Goal: Transaction & Acquisition: Download file/media

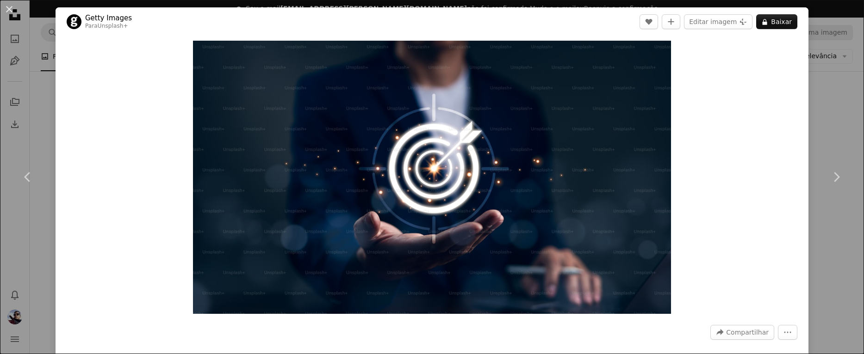
scroll to position [376, 0]
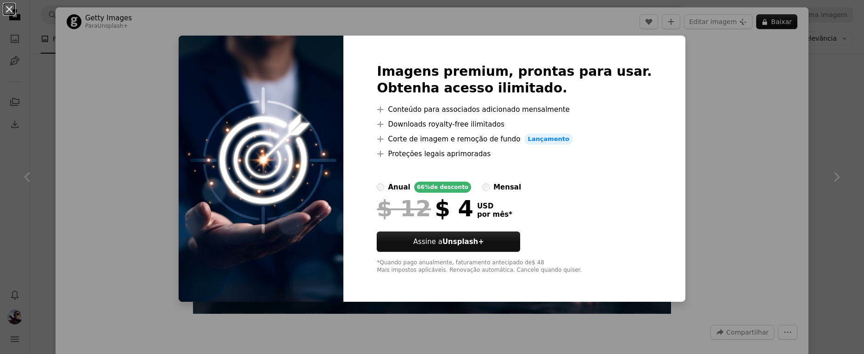
click at [714, 91] on div "An X shape Imagens premium, prontas para usar. Obtenha acesso ilimitado. A plus…" at bounding box center [432, 177] width 864 height 354
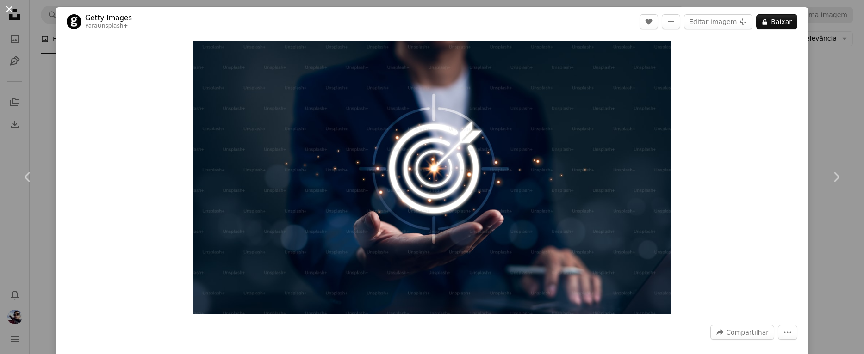
click at [8, 6] on button "An X shape" at bounding box center [9, 9] width 11 height 11
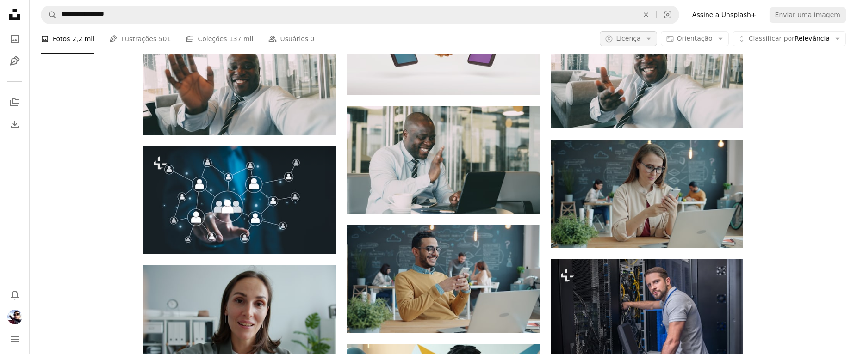
click at [651, 39] on icon "button" at bounding box center [648, 39] width 4 height 2
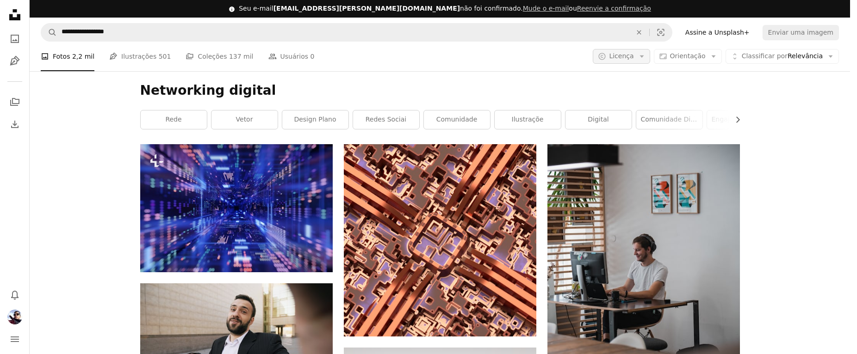
scroll to position [376, 0]
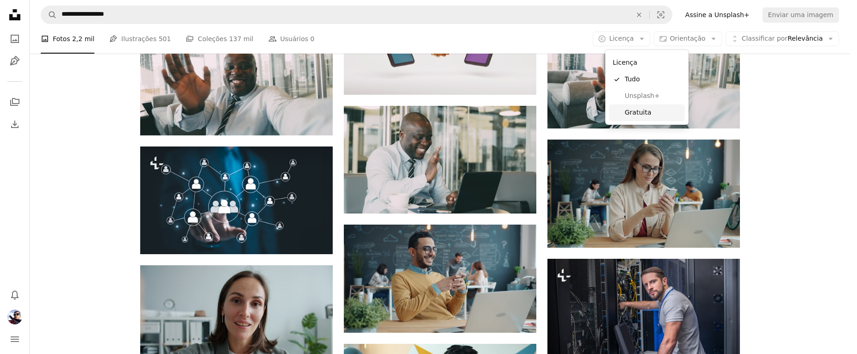
click at [640, 96] on span "Unsplash+" at bounding box center [653, 96] width 56 height 9
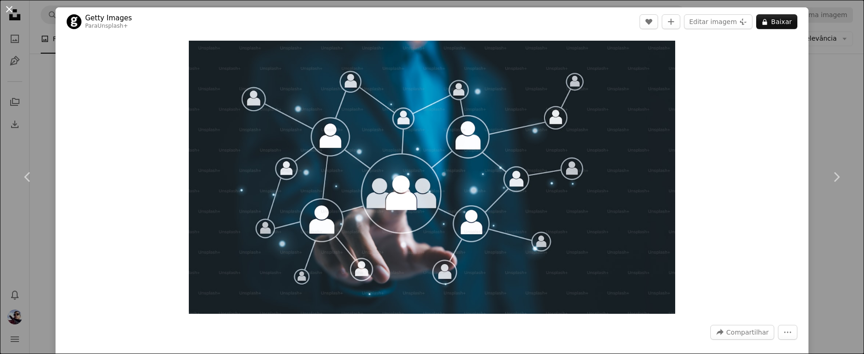
click at [6, 7] on button "An X shape" at bounding box center [9, 9] width 11 height 11
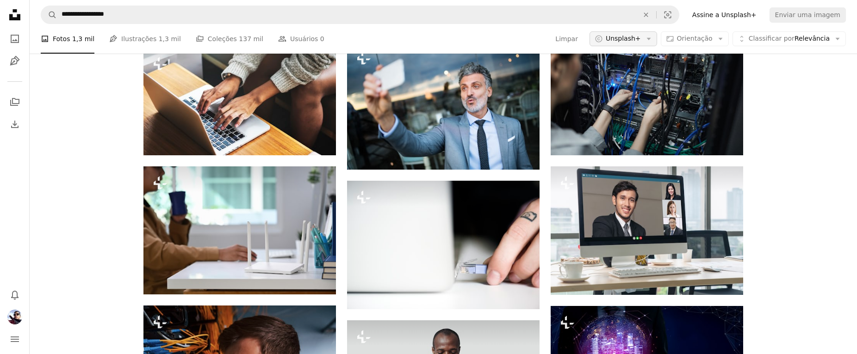
click at [648, 46] on button "A copyright icon © Unsplash+ Arrow down" at bounding box center [623, 38] width 68 height 15
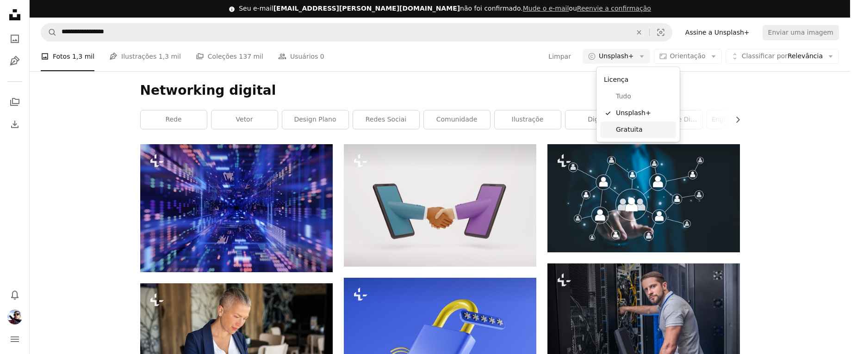
click at [634, 126] on span "Gratuita" at bounding box center [644, 129] width 56 height 9
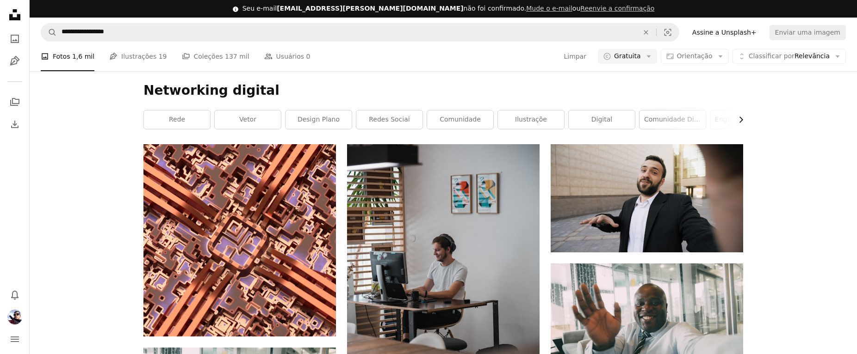
click at [741, 118] on icon "Chevron right" at bounding box center [740, 119] width 9 height 9
click at [656, 118] on link "gerente de mídia social" at bounding box center [675, 120] width 66 height 19
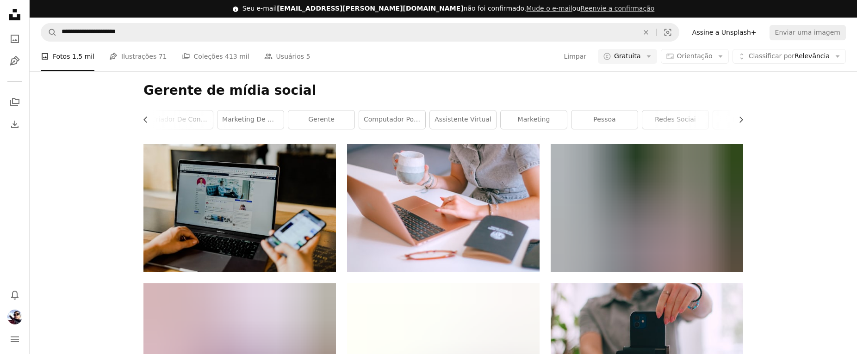
scroll to position [9633, 0]
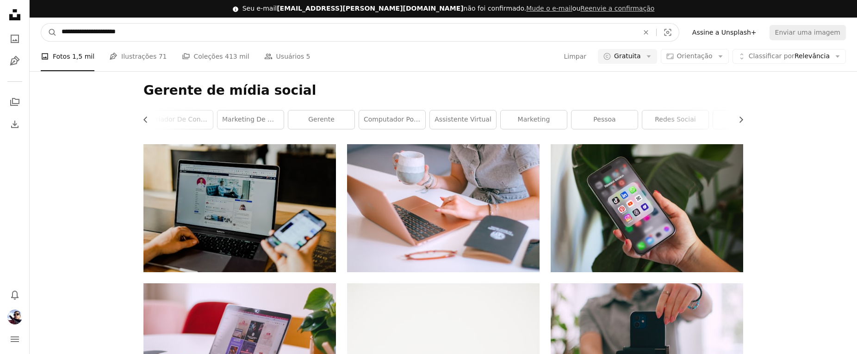
click at [256, 24] on input "**********" at bounding box center [346, 33] width 579 height 18
drag, startPoint x: 256, startPoint y: 19, endPoint x: 51, endPoint y: 8, distance: 205.2
click at [51, 23] on form "**********" at bounding box center [360, 32] width 638 height 19
type input "**********"
click at [49, 24] on button "A magnifying glass" at bounding box center [49, 33] width 16 height 18
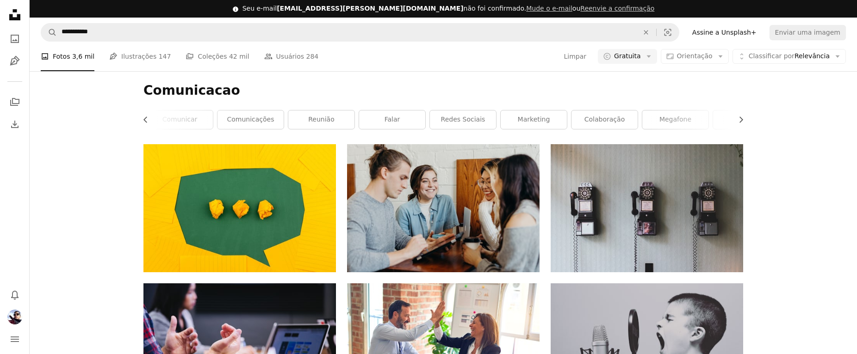
scroll to position [143, 0]
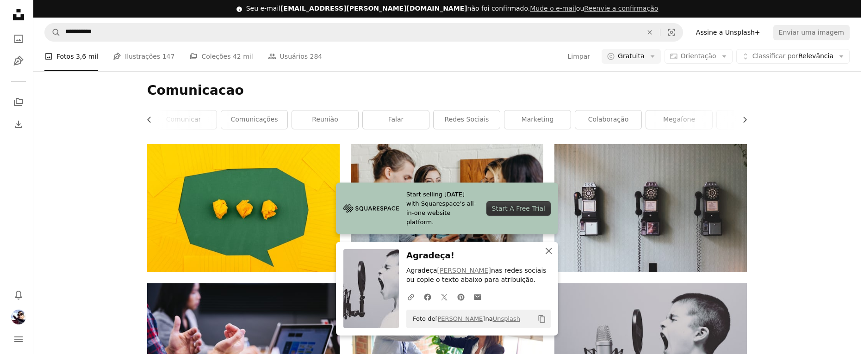
scroll to position [284, 0]
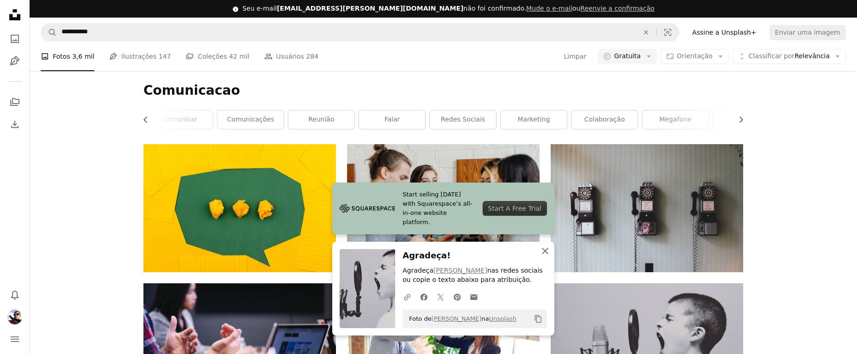
click at [545, 253] on icon "button" at bounding box center [545, 251] width 6 height 6
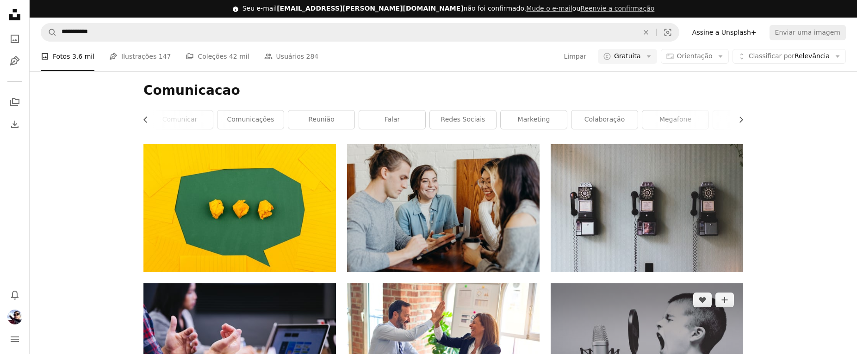
click at [565, 284] on img at bounding box center [647, 348] width 192 height 128
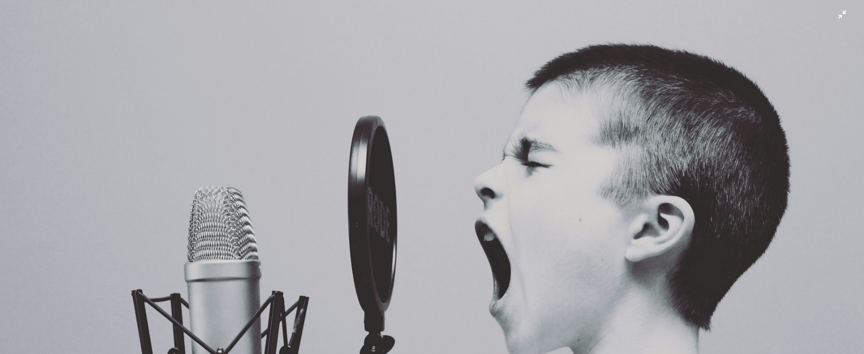
click at [189, 125] on img "Diminuir esta imagem" at bounding box center [432, 288] width 865 height 576
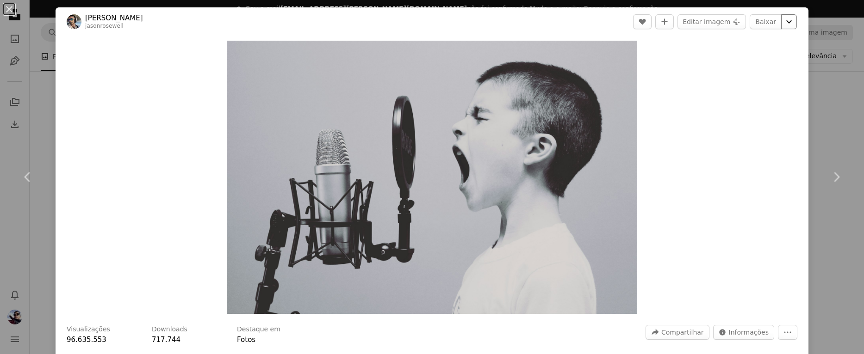
click at [781, 21] on icon "Chevron down" at bounding box center [788, 21] width 15 height 11
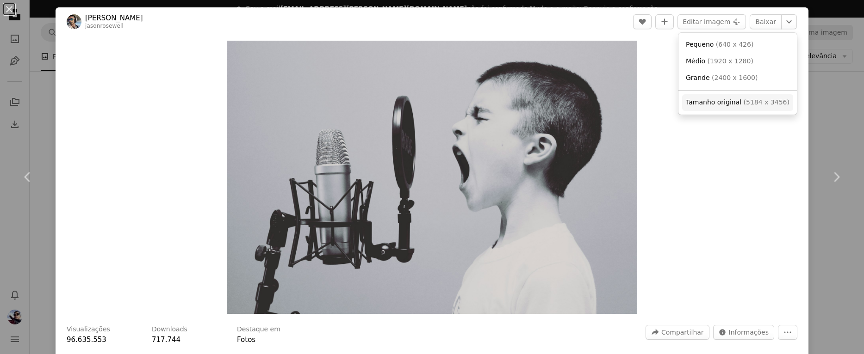
click at [720, 103] on span "Tamanho original" at bounding box center [714, 102] width 56 height 7
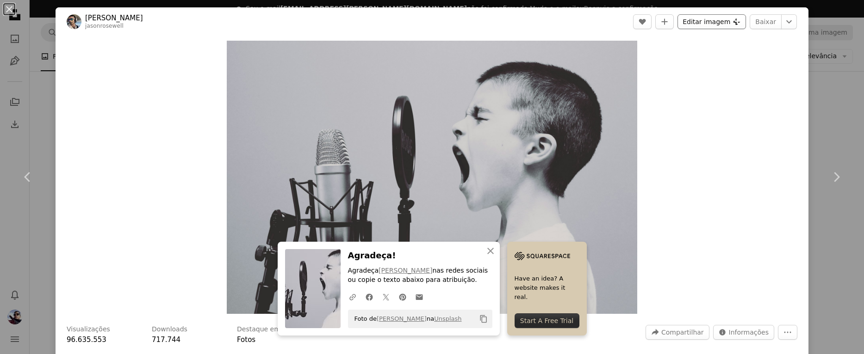
click at [700, 22] on button "Editar imagem Plus sign for Unsplash+" at bounding box center [711, 21] width 68 height 15
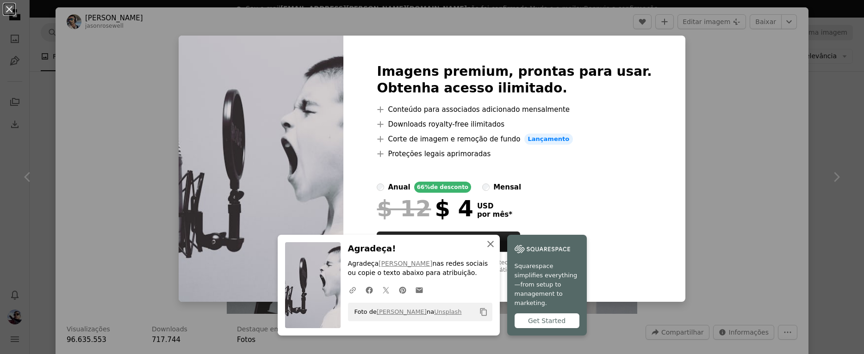
click at [491, 250] on icon "An X shape" at bounding box center [490, 244] width 11 height 11
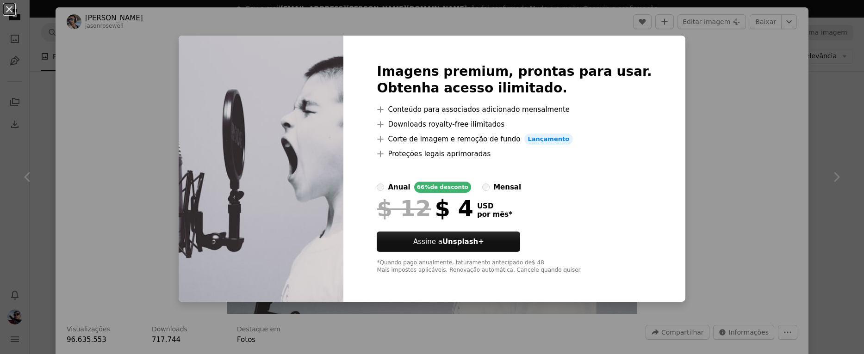
click at [729, 118] on div "An X shape Imagens premium, prontas para usar. Obtenha acesso ilimitado. A plus…" at bounding box center [432, 177] width 864 height 354
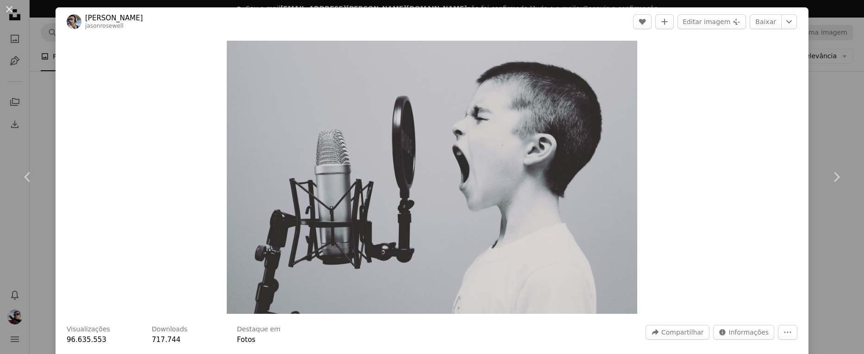
click at [113, 19] on link "[PERSON_NAME]" at bounding box center [114, 17] width 58 height 9
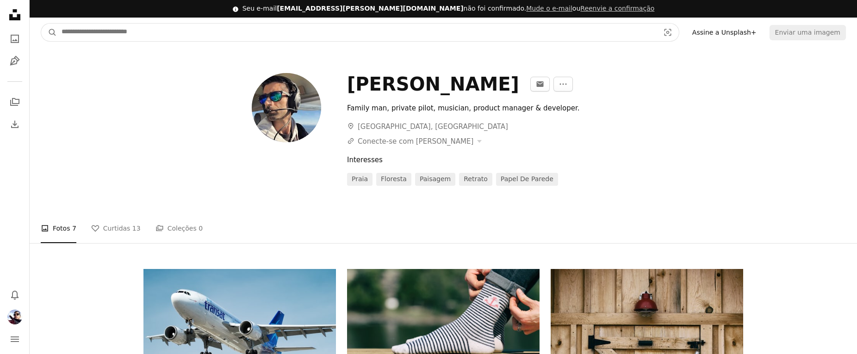
click at [101, 35] on input "Pesquise conteúdo visual em todo o site" at bounding box center [357, 33] width 600 height 18
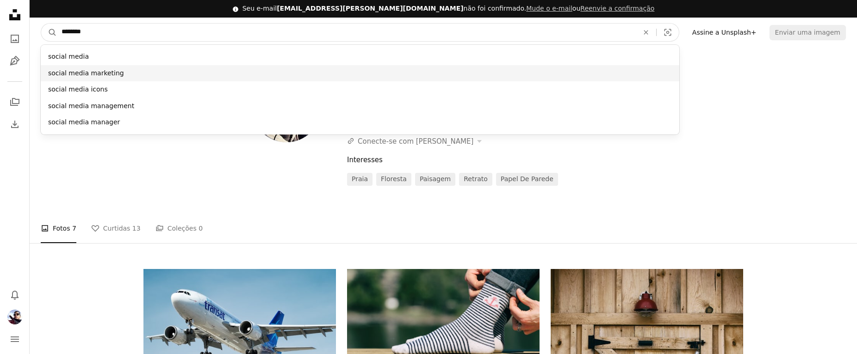
type input "********"
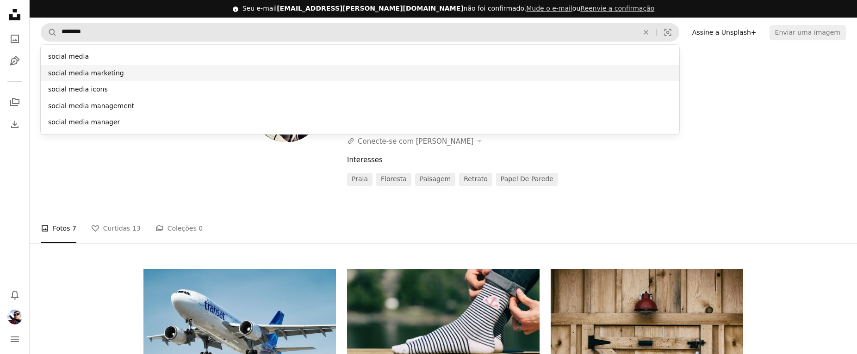
click at [98, 74] on div "social media marketing" at bounding box center [360, 73] width 638 height 17
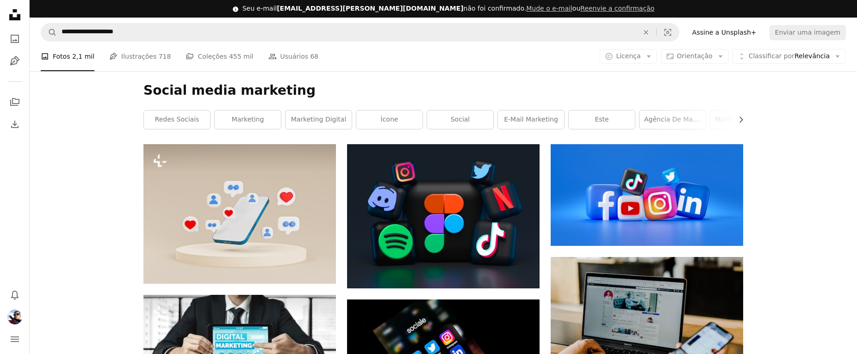
scroll to position [1914, 0]
click at [638, 52] on span "Licença" at bounding box center [628, 55] width 25 height 7
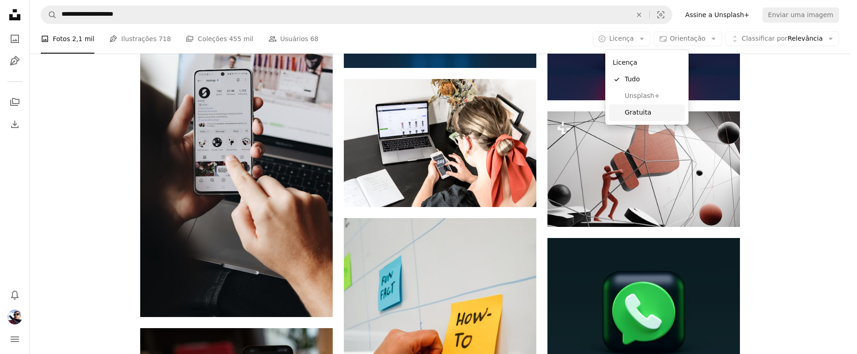
click at [627, 105] on link "Gratuita" at bounding box center [647, 113] width 76 height 17
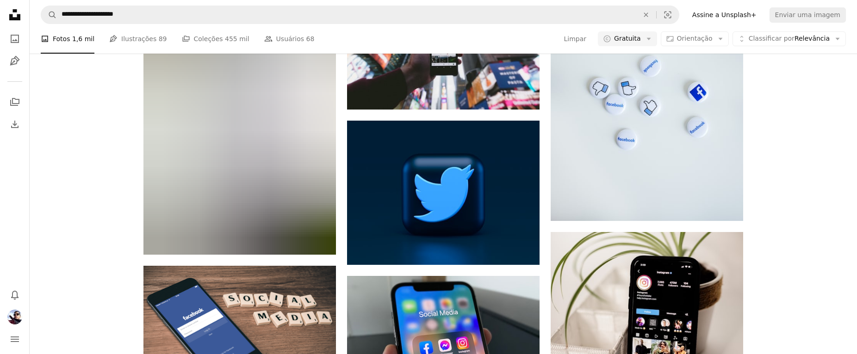
scroll to position [595, 0]
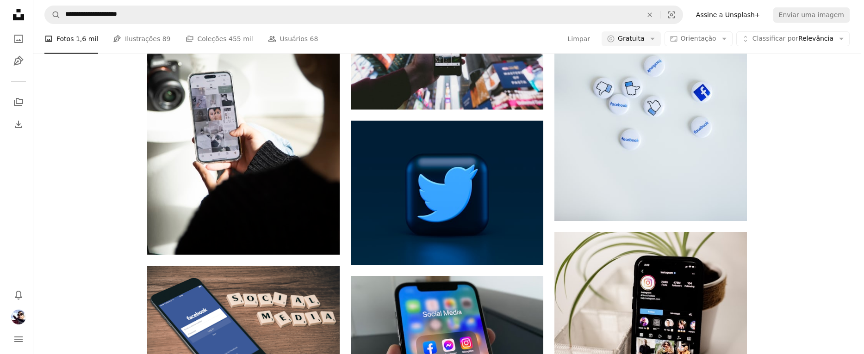
scroll to position [2206, 0]
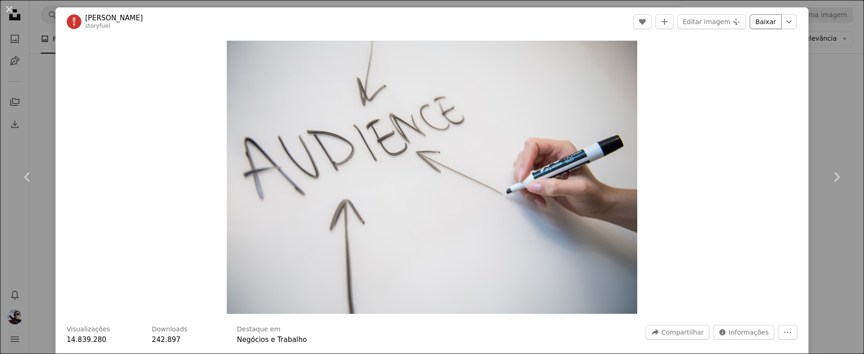
click at [758, 20] on link "Baixar" at bounding box center [766, 21] width 32 height 15
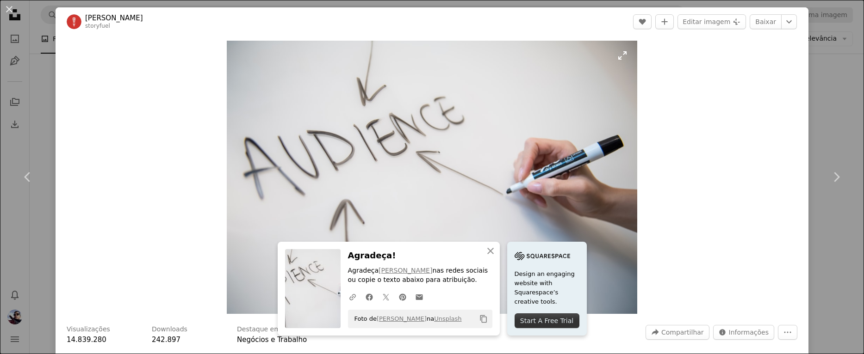
click at [437, 198] on img "Ampliar esta imagem" at bounding box center [432, 177] width 410 height 273
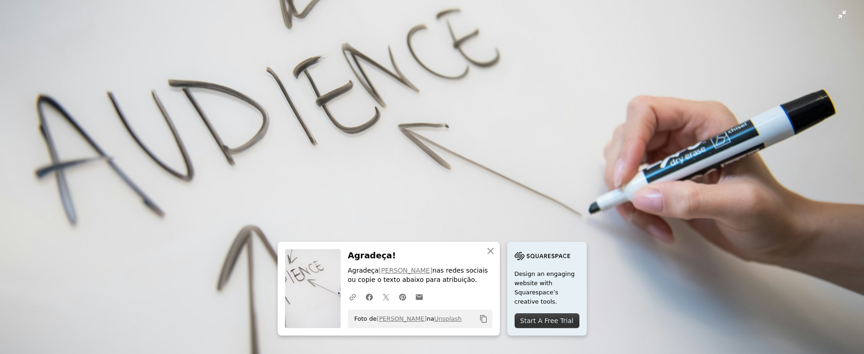
scroll to position [109, 0]
click at [592, 113] on img "Diminuir esta imagem" at bounding box center [432, 179] width 865 height 576
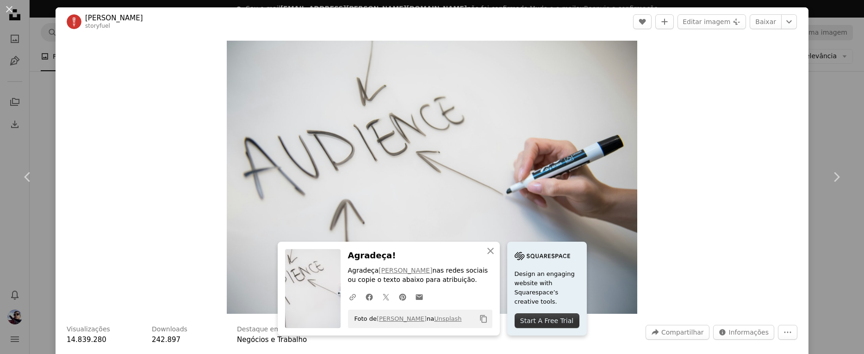
click at [592, 113] on img "Ampliar esta imagem" at bounding box center [432, 177] width 410 height 273
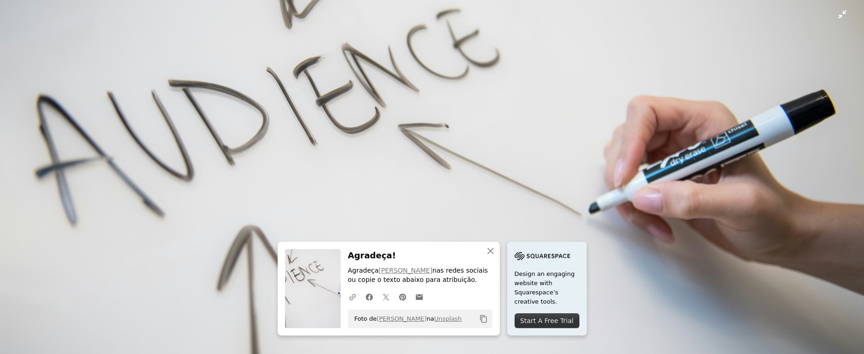
click at [635, 93] on img "Diminuir esta imagem" at bounding box center [432, 179] width 865 height 576
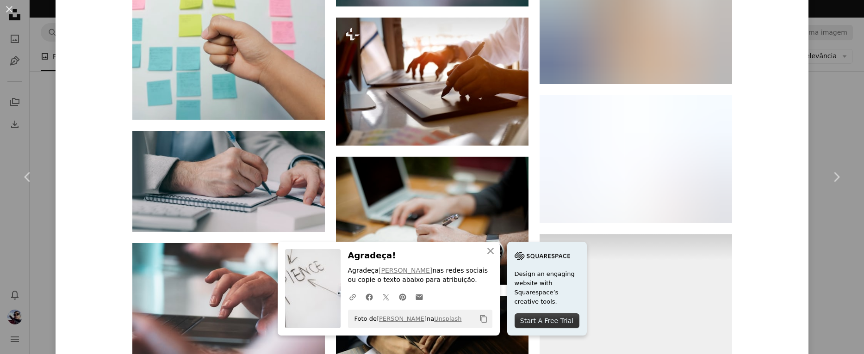
scroll to position [1647, 0]
